Goal: Check status: Check status

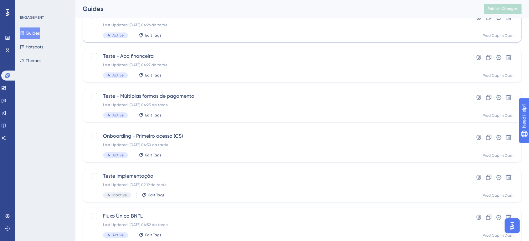
scroll to position [158, 0]
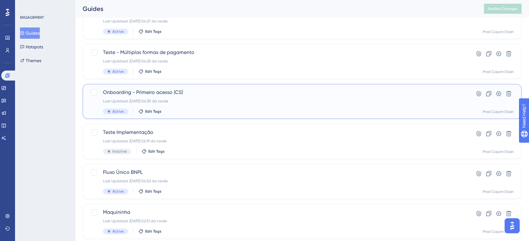
click at [187, 99] on div "Last Updated: [DATE] 04:30 da tarde" at bounding box center [277, 101] width 348 height 5
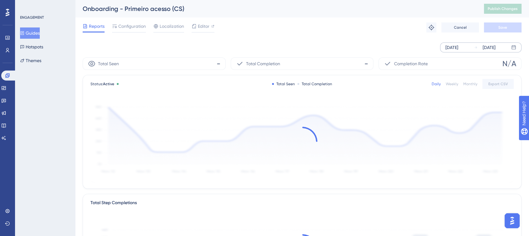
click at [458, 49] on div "[DATE]" at bounding box center [451, 48] width 13 height 8
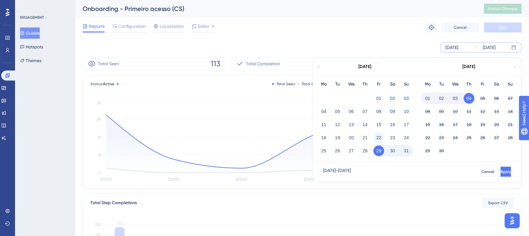
click at [377, 135] on button "22" at bounding box center [378, 138] width 11 height 11
click at [500, 167] on button "Apply" at bounding box center [505, 172] width 10 height 10
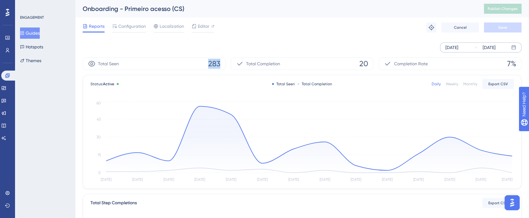
drag, startPoint x: 199, startPoint y: 60, endPoint x: 220, endPoint y: 62, distance: 21.0
click at [220, 62] on div "Total Seen 283" at bounding box center [154, 64] width 143 height 13
drag, startPoint x: 345, startPoint y: 59, endPoint x: 369, endPoint y: 63, distance: 25.0
click at [369, 63] on div "Total Completion 20" at bounding box center [301, 64] width 143 height 13
click at [219, 63] on span "283" at bounding box center [214, 64] width 12 height 10
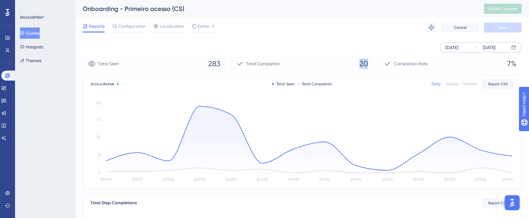
drag, startPoint x: 357, startPoint y: 64, endPoint x: 317, endPoint y: 67, distance: 40.1
click at [368, 64] on div "Total Completion 20" at bounding box center [301, 64] width 143 height 13
drag, startPoint x: 206, startPoint y: 63, endPoint x: 220, endPoint y: 64, distance: 14.1
click at [220, 64] on div "Total Seen 283" at bounding box center [154, 64] width 143 height 13
click at [219, 64] on span "283" at bounding box center [214, 64] width 12 height 10
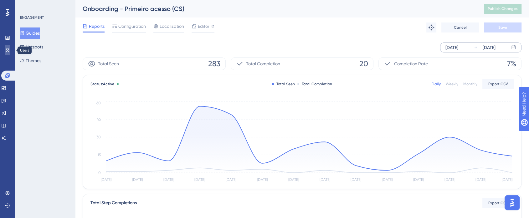
click at [6, 50] on icon at bounding box center [7, 50] width 5 height 5
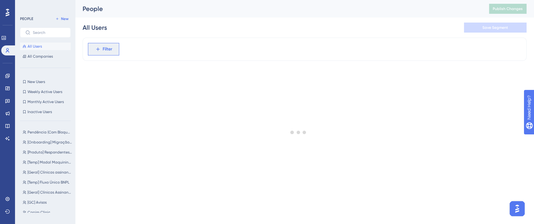
click at [105, 52] on span "Filter" at bounding box center [108, 49] width 10 height 8
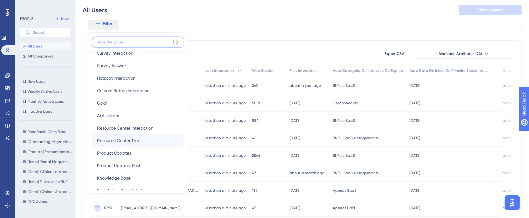
scroll to position [69, 0]
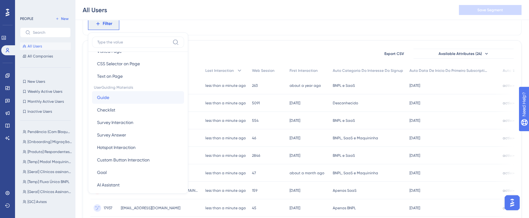
click at [101, 99] on span "Guide" at bounding box center [103, 98] width 12 height 8
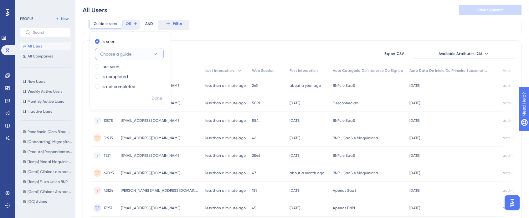
click at [113, 57] on span "Choose a guide" at bounding box center [115, 54] width 31 height 8
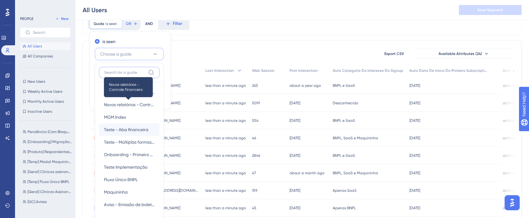
scroll to position [60, 0]
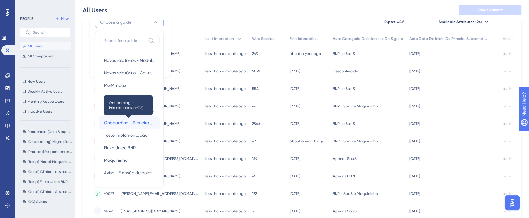
click at [137, 122] on span "Onboarding - Primeiro acesso (CS)" at bounding box center [129, 123] width 51 height 8
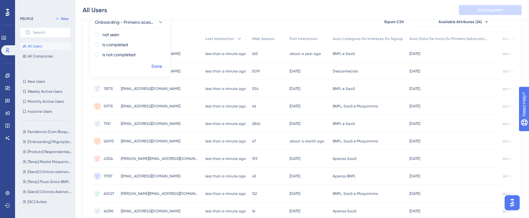
click at [155, 69] on span "Done" at bounding box center [156, 67] width 11 height 8
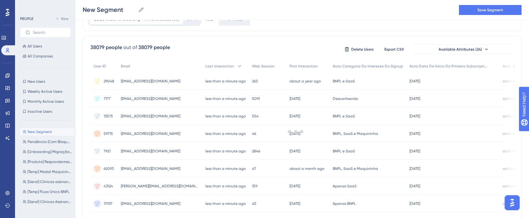
scroll to position [0, 0]
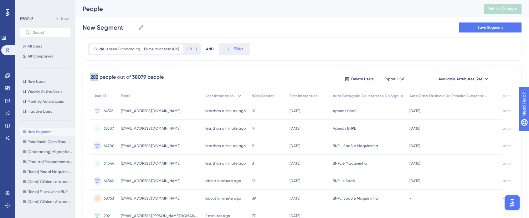
drag, startPoint x: 91, startPoint y: 78, endPoint x: 99, endPoint y: 75, distance: 8.6
click at [99, 75] on div "282 people" at bounding box center [102, 77] width 25 height 8
click at [93, 78] on div "282 people" at bounding box center [102, 77] width 25 height 8
click at [191, 48] on button "OR" at bounding box center [192, 49] width 14 height 10
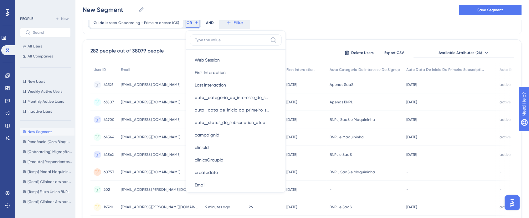
scroll to position [313, 0]
click at [285, 24] on div "Guide is seen Onboarding - Primeiro acesso (CS) Onboarding - Primeiro acesso (C…" at bounding box center [302, 22] width 438 height 23
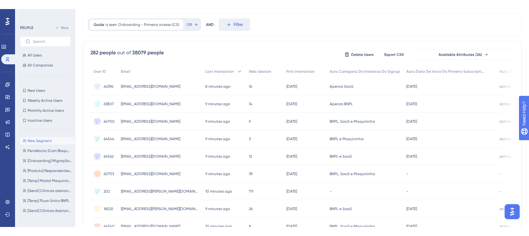
scroll to position [0, 0]
